Goal: Transaction & Acquisition: Purchase product/service

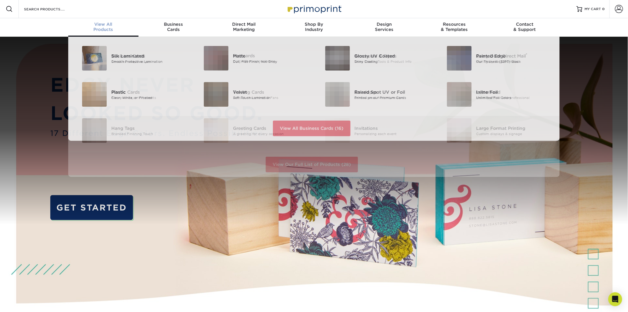
scroll to position [0, 0]
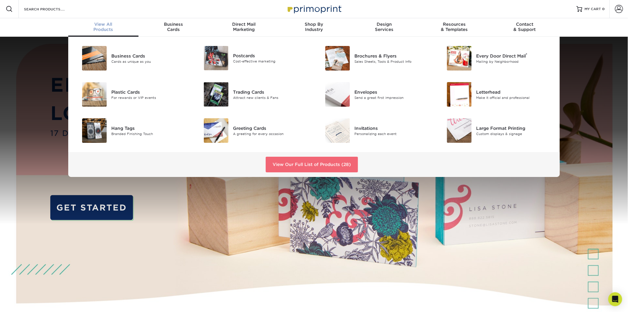
click at [285, 160] on link "View Our Full List of Products (28)" at bounding box center [312, 165] width 92 height 16
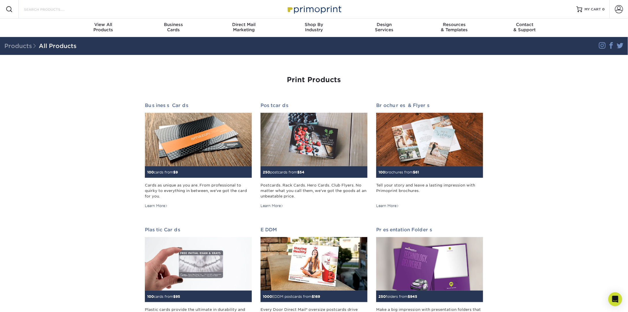
click at [41, 8] on input "Search Products" at bounding box center [51, 9] width 56 height 7
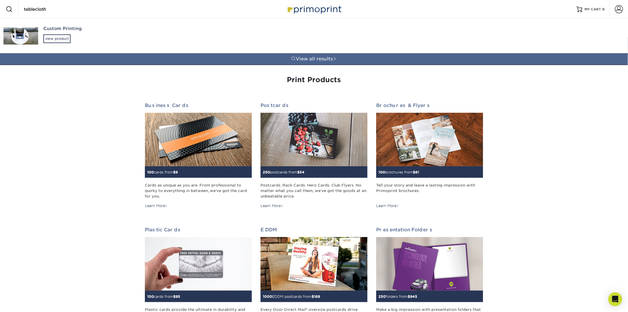
type input "tablecloth"
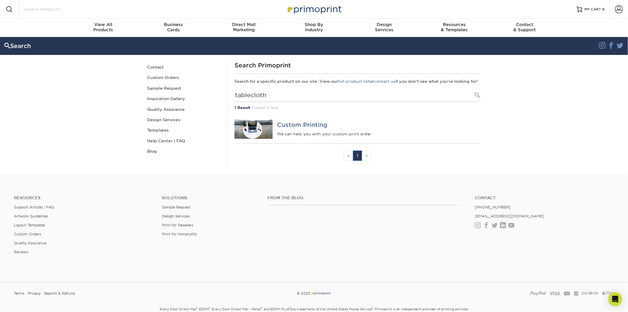
click at [42, 11] on input "Search Products" at bounding box center [51, 9] width 56 height 7
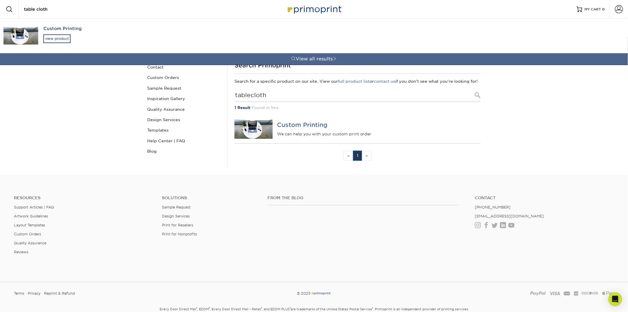
type input "table cloth"
